Goal: Navigation & Orientation: Go to known website

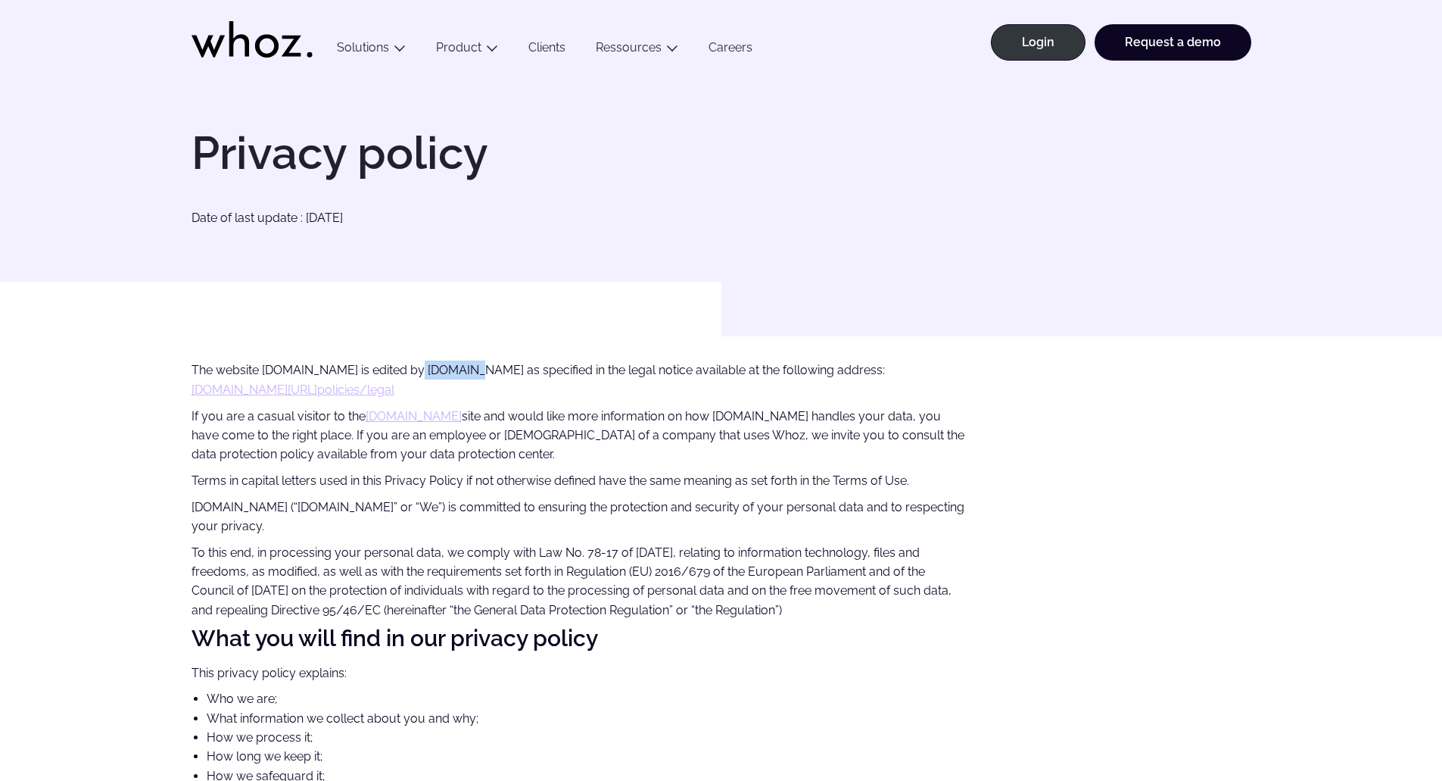
drag, startPoint x: 421, startPoint y: 369, endPoint x: 466, endPoint y: 369, distance: 45.4
click at [466, 369] on p "The website www.whoz.com is edited by Biznet.io as specified in the legal notic…" at bounding box center [579, 379] width 775 height 39
copy p "Biznet.io"
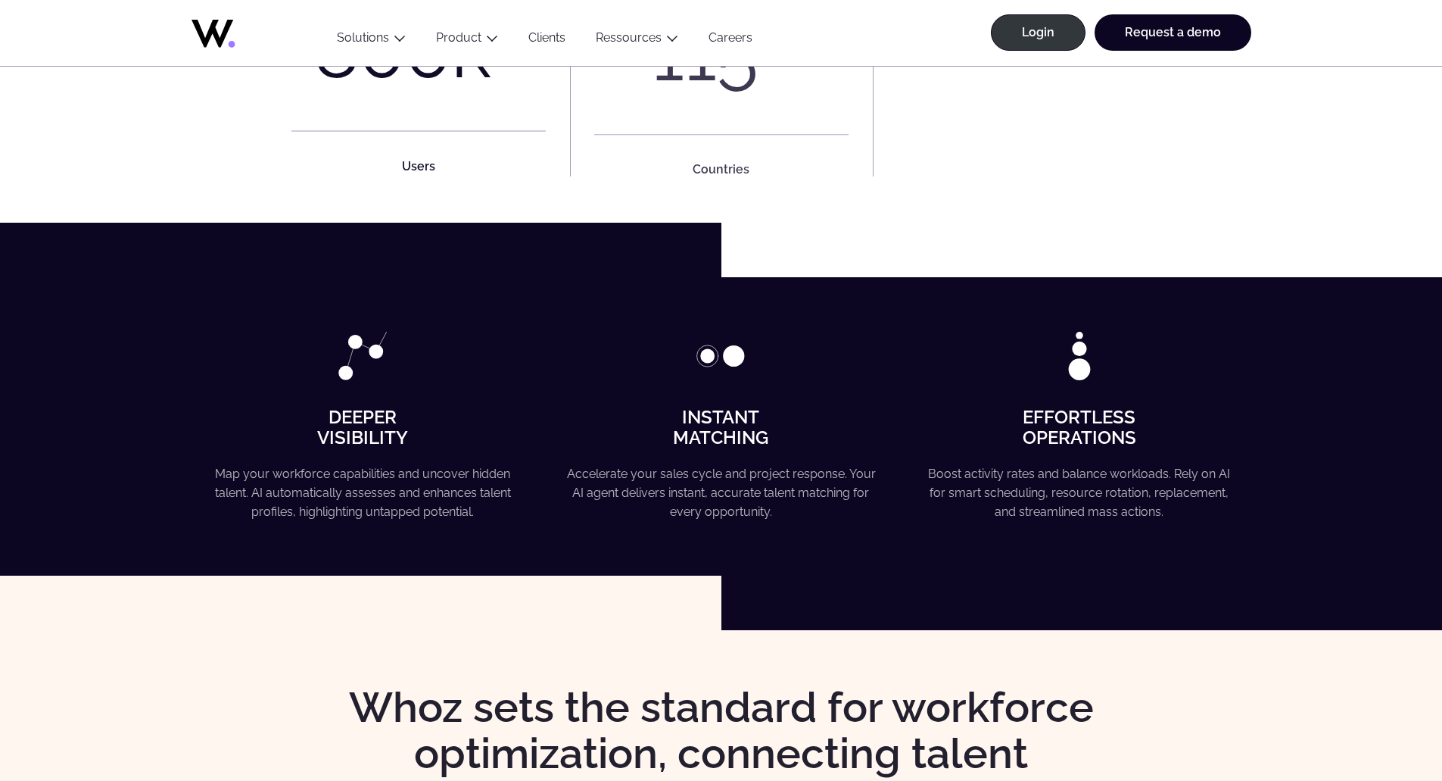
scroll to position [1136, 0]
